Goal: Entertainment & Leisure: Consume media (video, audio)

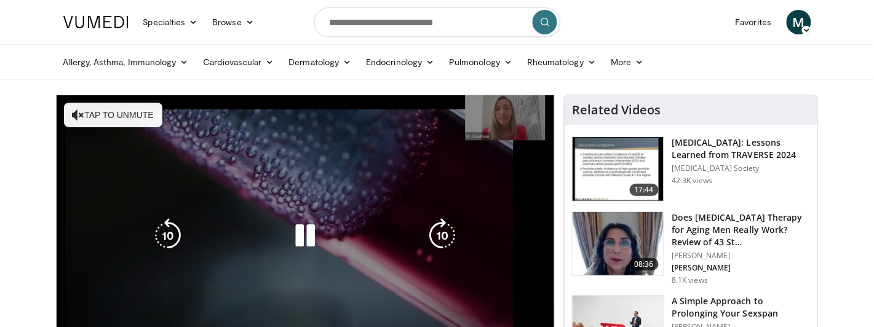
click at [133, 116] on button "Tap to unmute" at bounding box center [113, 115] width 98 height 25
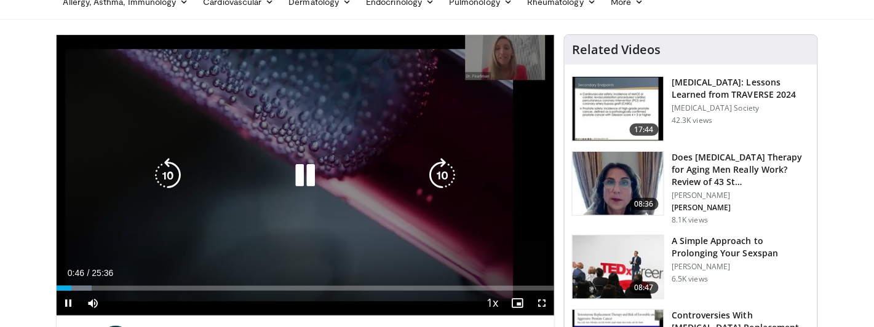
scroll to position [49, 0]
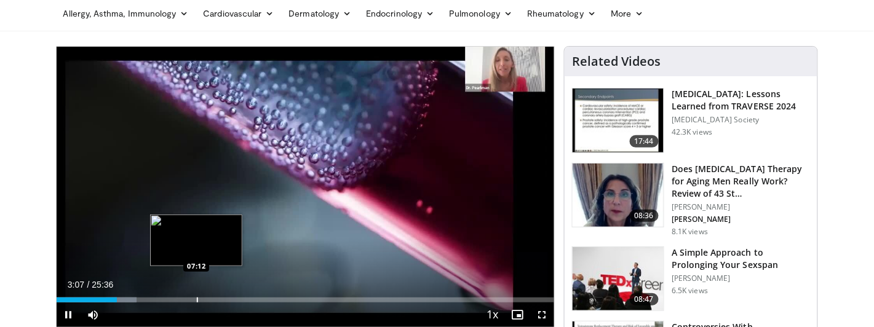
click at [197, 295] on div "Loaded : 16.14% 03:07 07:12" at bounding box center [306, 297] width 498 height 12
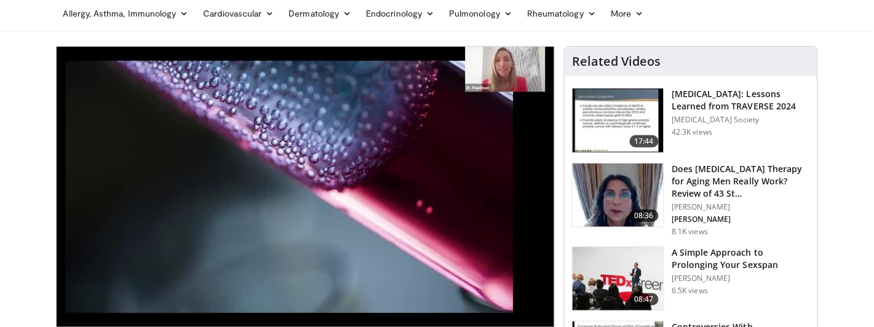
click at [234, 294] on video-js "**********" at bounding box center [306, 187] width 498 height 281
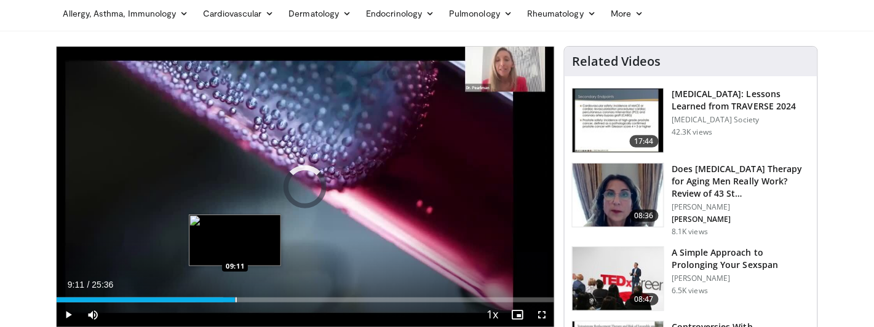
click at [235, 300] on div "Loaded : 33.57% 09:11 09:11" at bounding box center [306, 300] width 498 height 5
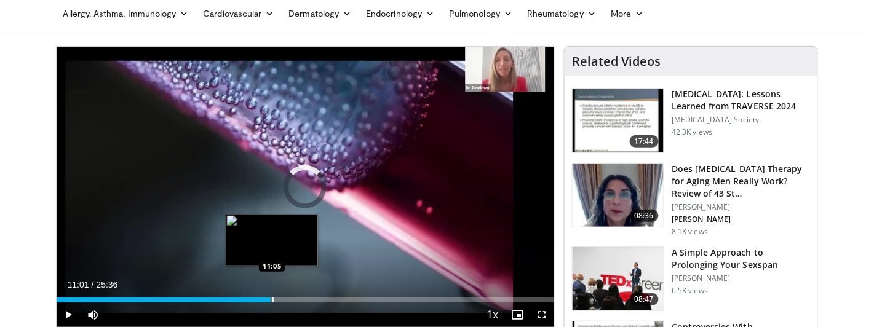
click at [271, 296] on div "Loaded : 40.36% 11:01 11:05" at bounding box center [306, 297] width 498 height 12
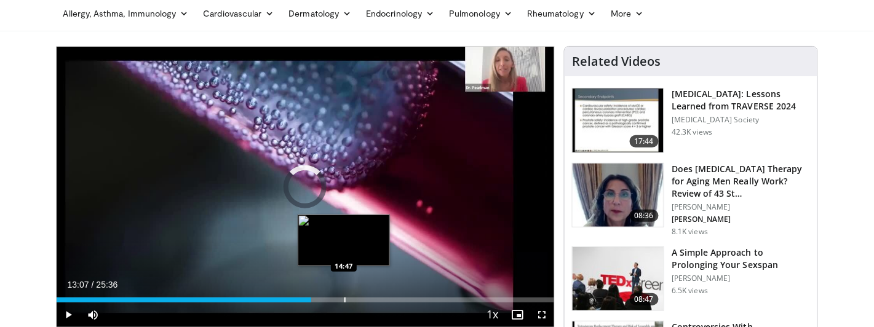
drag, startPoint x: 292, startPoint y: 298, endPoint x: 345, endPoint y: 297, distance: 53.6
click at [345, 298] on div "Progress Bar" at bounding box center [345, 300] width 1 height 5
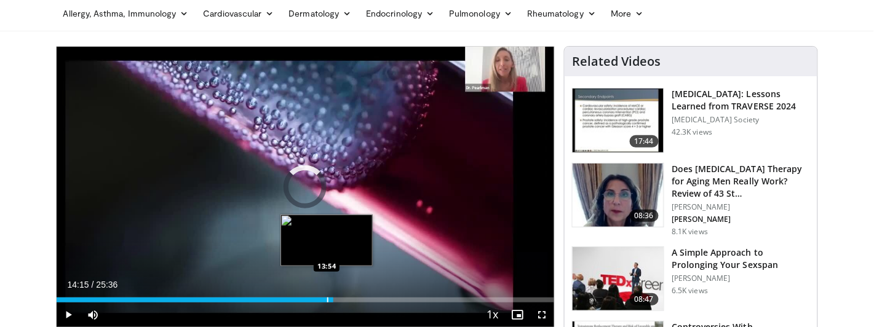
drag, startPoint x: 345, startPoint y: 297, endPoint x: 327, endPoint y: 299, distance: 18.6
click at [327, 299] on div "Progress Bar" at bounding box center [327, 300] width 1 height 5
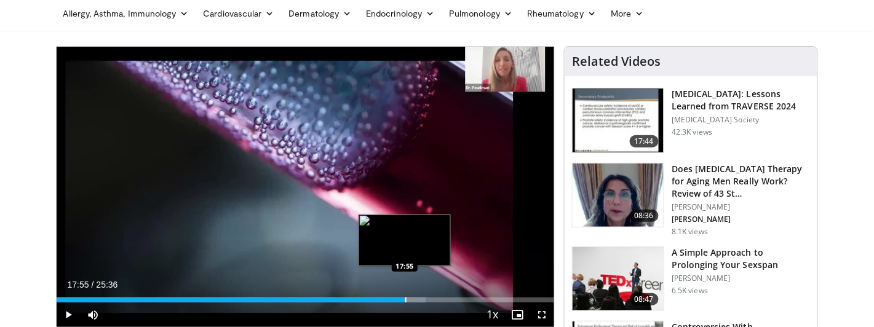
drag, startPoint x: 352, startPoint y: 300, endPoint x: 405, endPoint y: 300, distance: 52.9
click at [405, 300] on div "Progress Bar" at bounding box center [405, 300] width 1 height 5
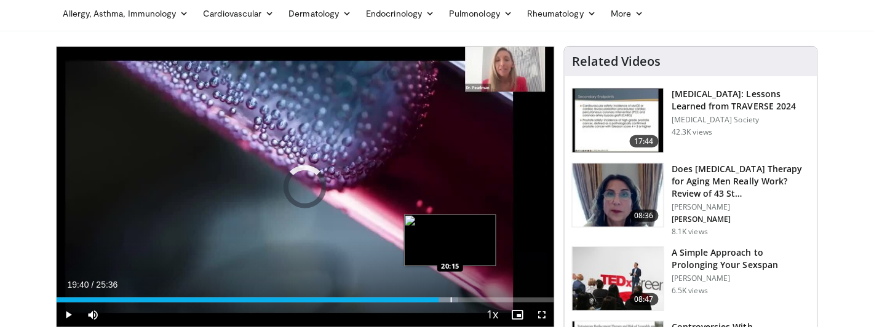
click at [451, 299] on div "Progress Bar" at bounding box center [451, 300] width 1 height 5
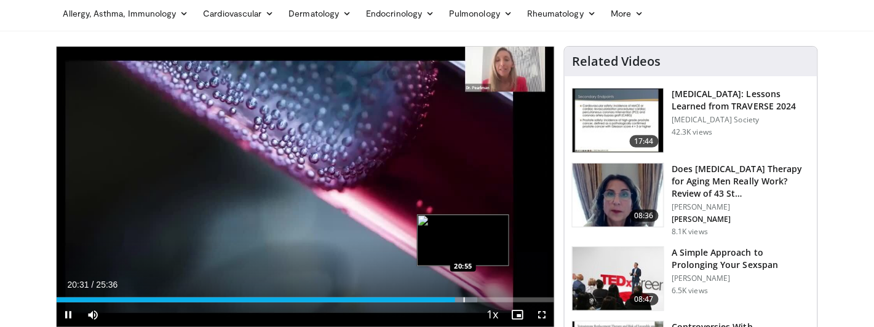
click at [464, 298] on div "Progress Bar" at bounding box center [461, 300] width 31 height 5
